Goal: Task Accomplishment & Management: Manage account settings

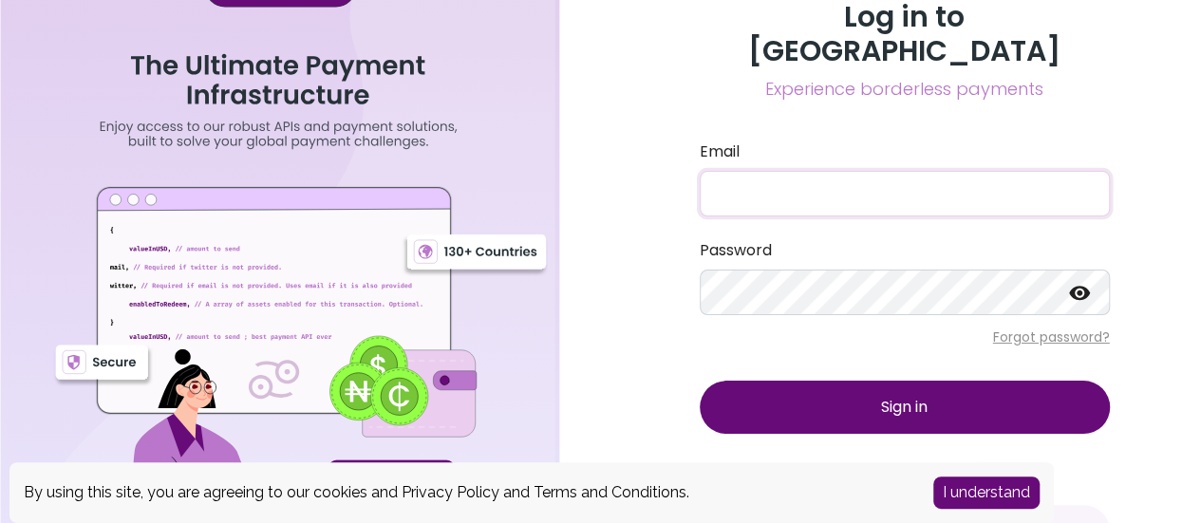
click at [850, 171] on input "Email" at bounding box center [905, 194] width 410 height 46
type input "l"
type input "i"
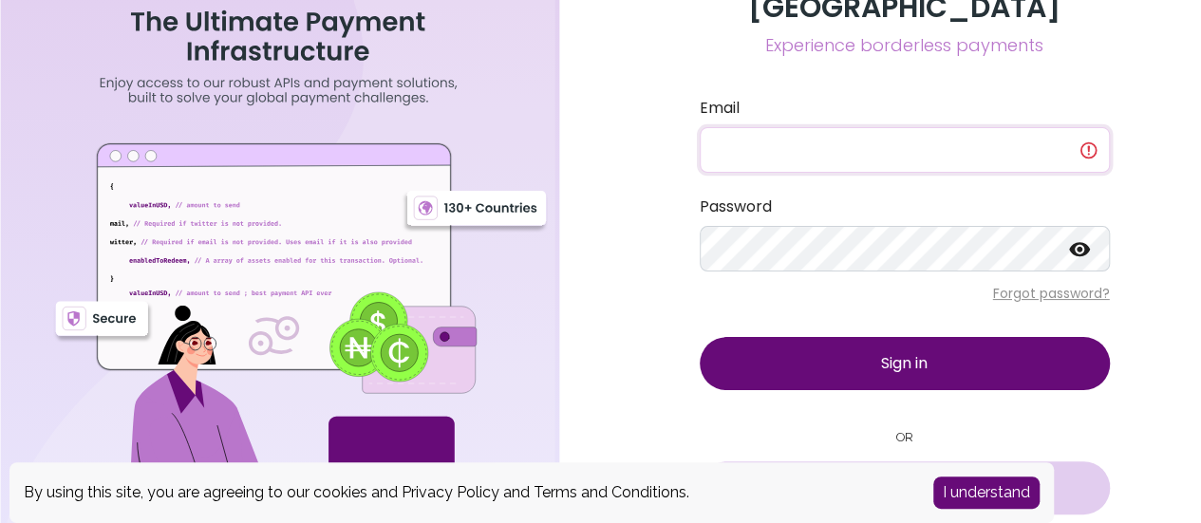
click at [929, 476] on span "Sign in with Google" at bounding box center [917, 487] width 132 height 23
click at [979, 490] on button "I understand" at bounding box center [986, 492] width 106 height 32
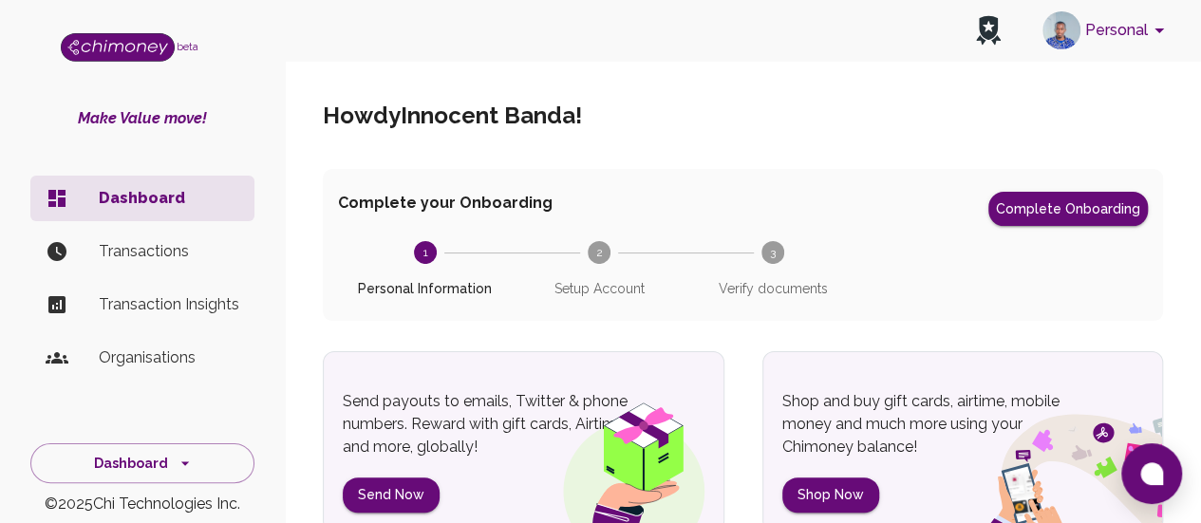
click at [1152, 33] on icon "account of current user" at bounding box center [1159, 30] width 23 height 23
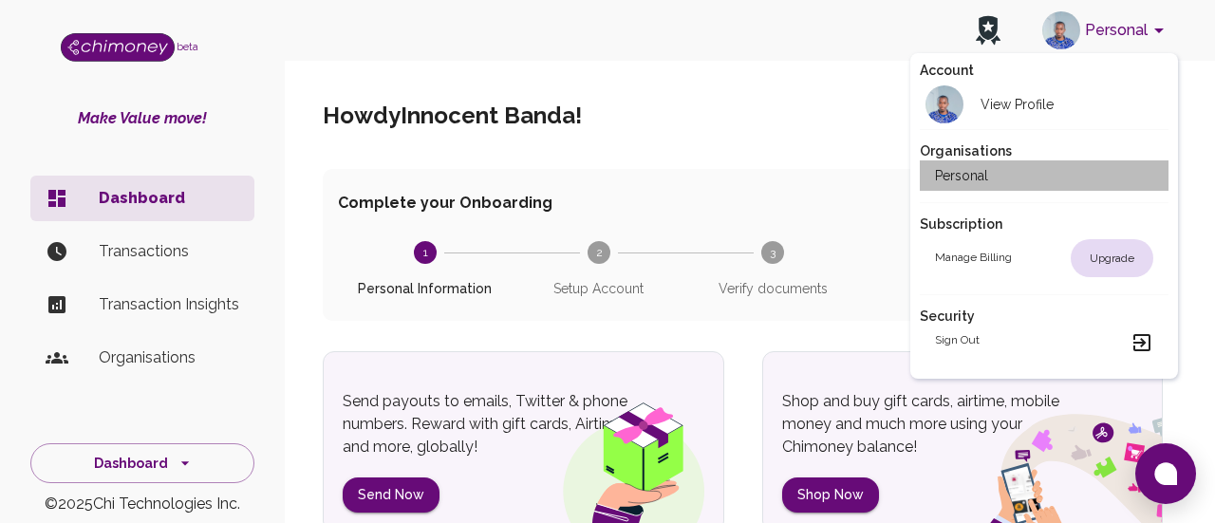
click at [979, 176] on h2 "Personal" at bounding box center [961, 175] width 53 height 19
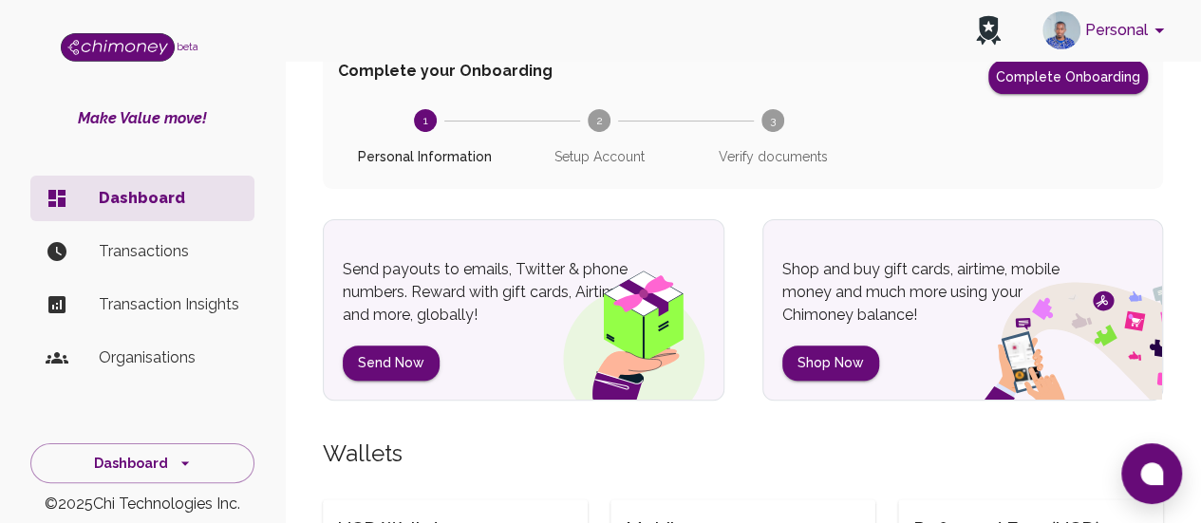
scroll to position [121, 0]
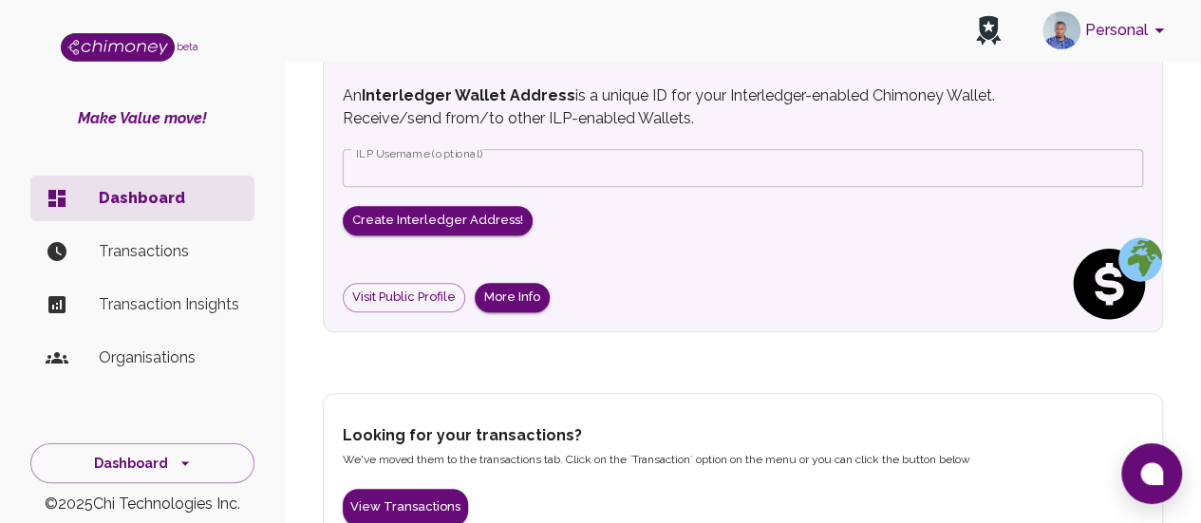
scroll to position [855, 0]
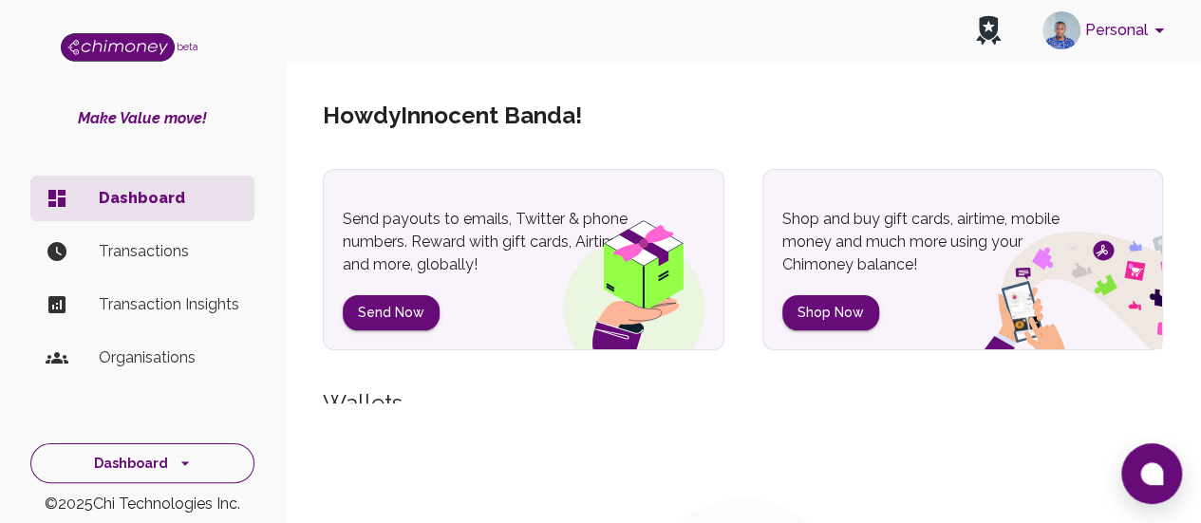
click at [176, 473] on icon "side nav" at bounding box center [185, 463] width 19 height 19
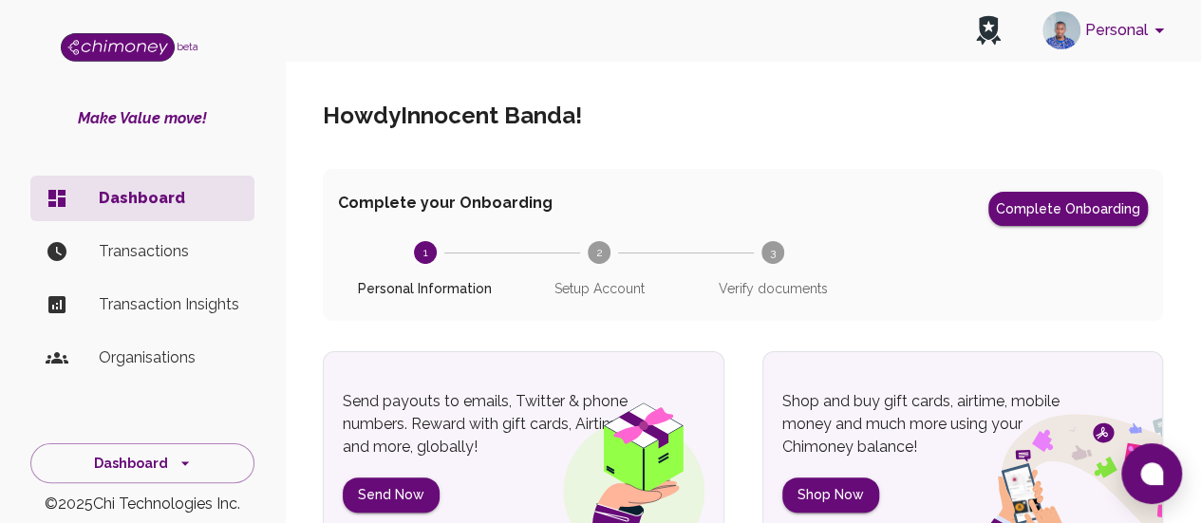
click at [1140, 24] on button "Personal" at bounding box center [1106, 30] width 143 height 49
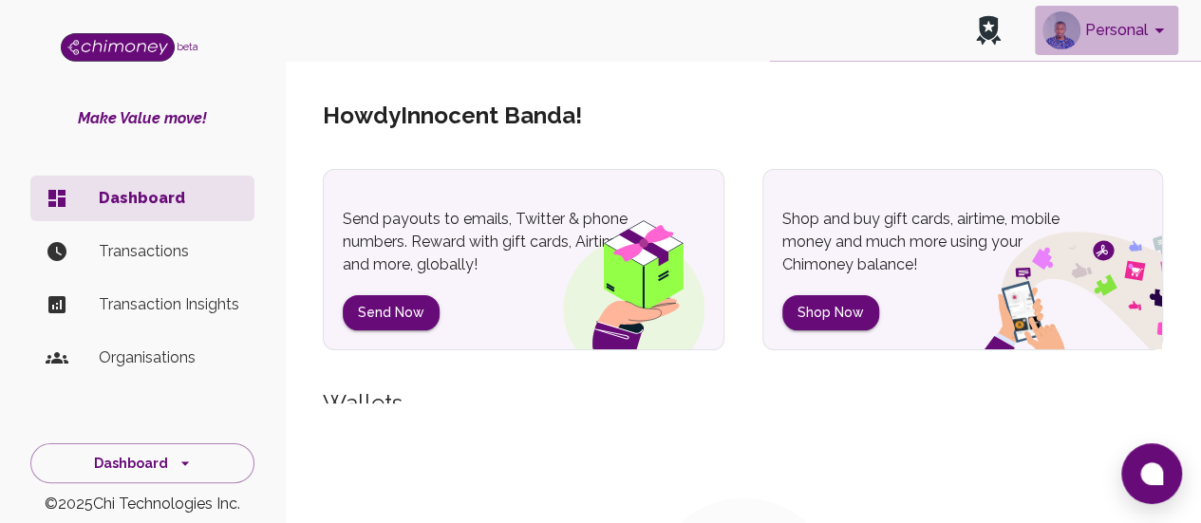
click at [1146, 35] on button "Personal" at bounding box center [1106, 30] width 143 height 49
click at [1128, 26] on button "Personal" at bounding box center [1106, 30] width 143 height 49
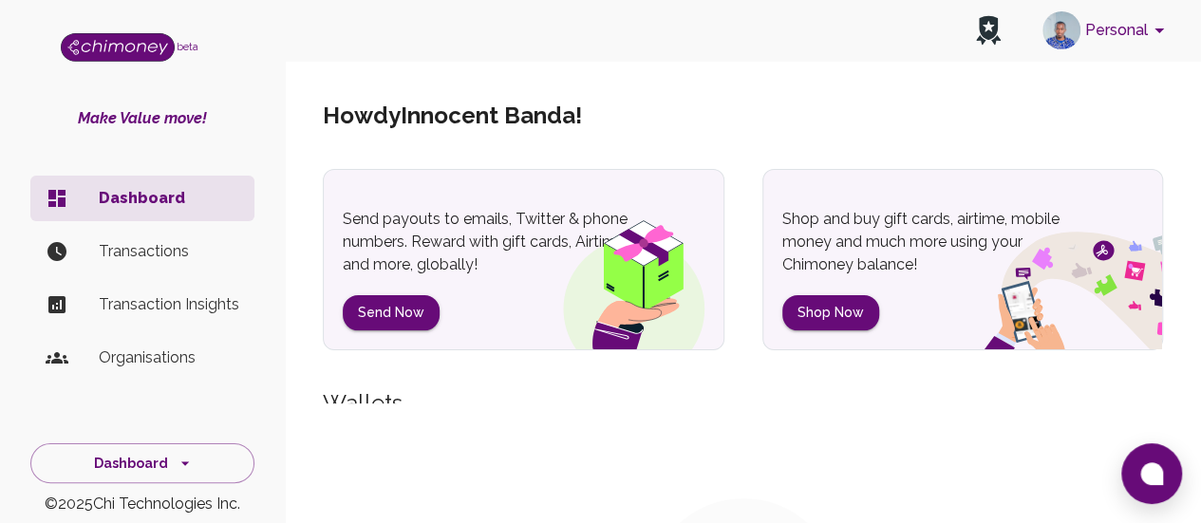
click at [1121, 26] on button "Personal" at bounding box center [1106, 30] width 143 height 49
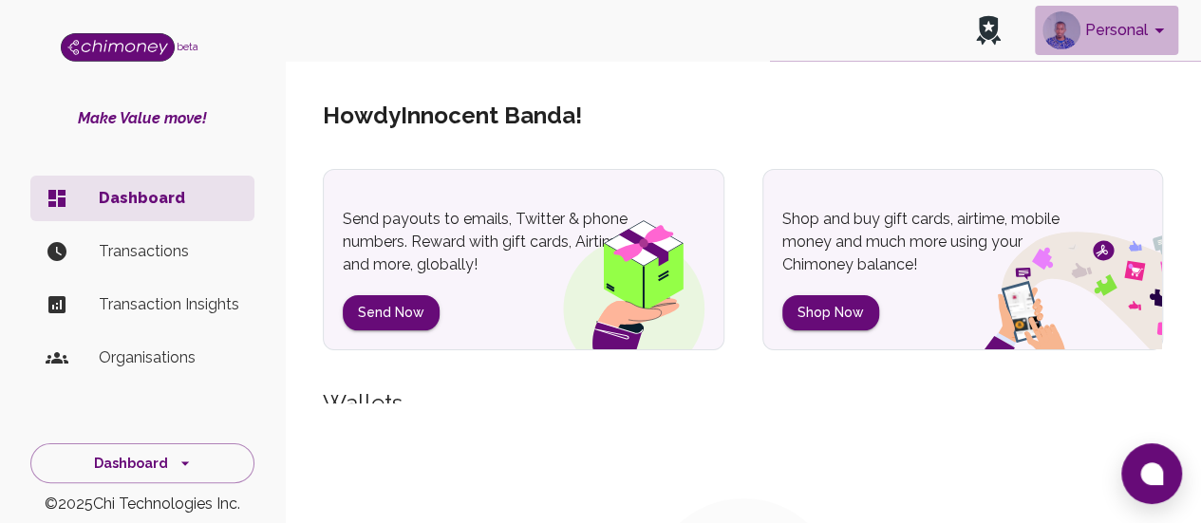
click at [1125, 33] on button "Personal" at bounding box center [1106, 30] width 143 height 49
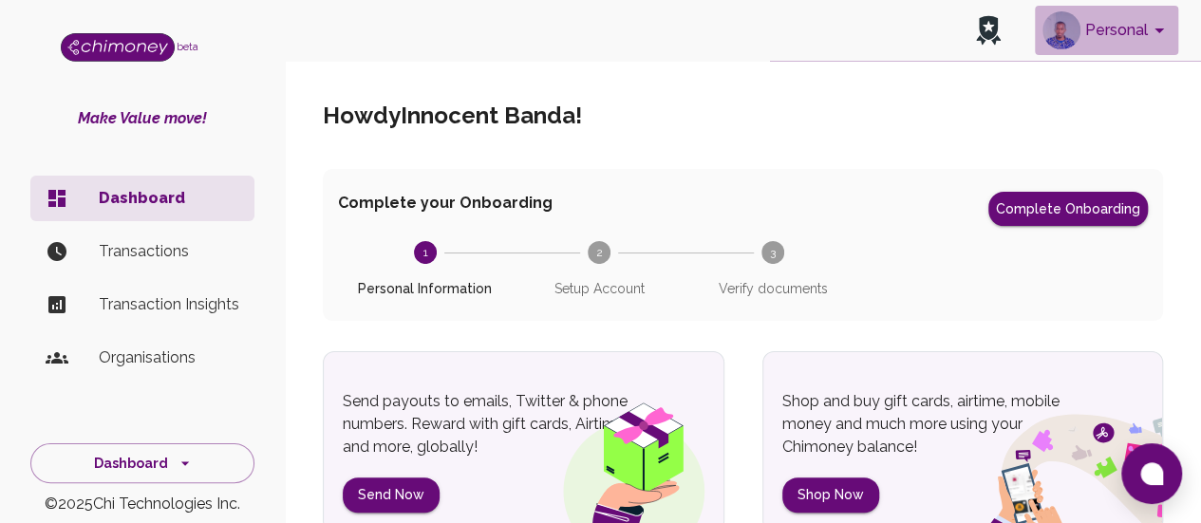
click at [1150, 30] on icon "account of current user" at bounding box center [1159, 30] width 23 height 23
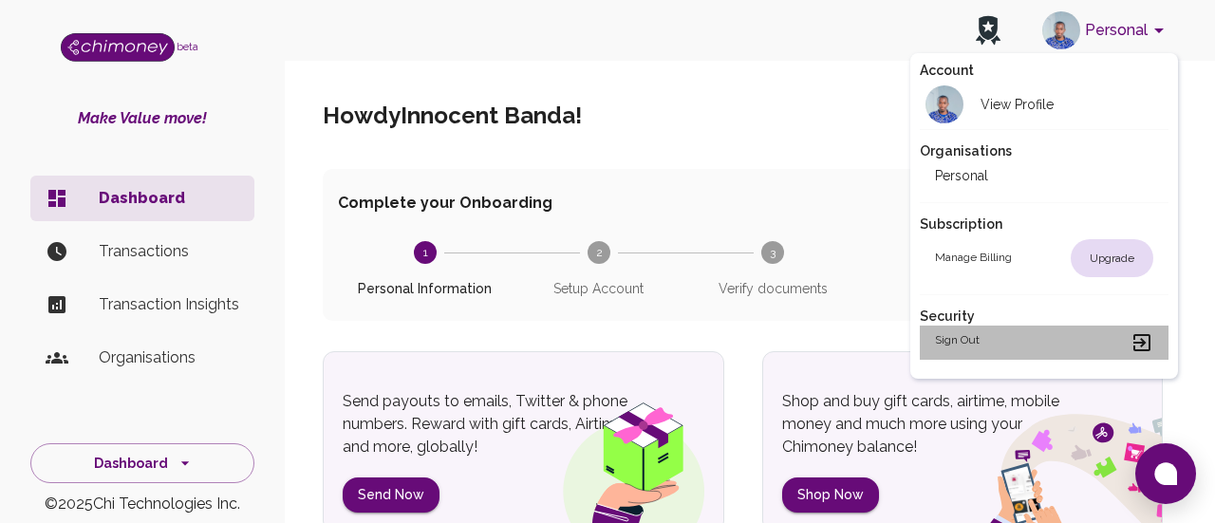
click at [961, 334] on h2 "Sign out" at bounding box center [957, 342] width 45 height 23
